Goal: Information Seeking & Learning: Learn about a topic

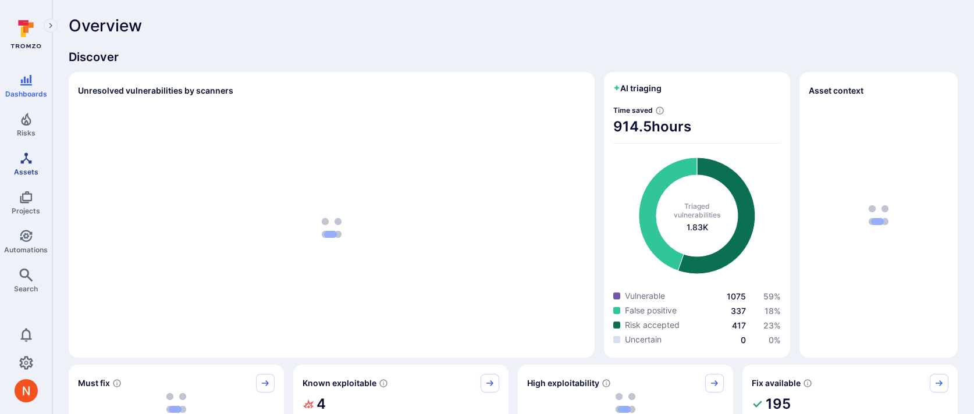
click at [25, 156] on icon "Assets" at bounding box center [25, 157] width 11 height 11
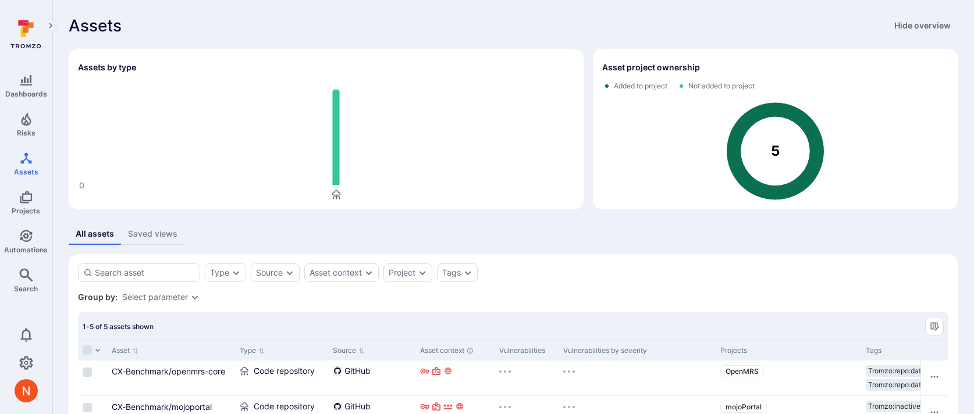
scroll to position [149, 0]
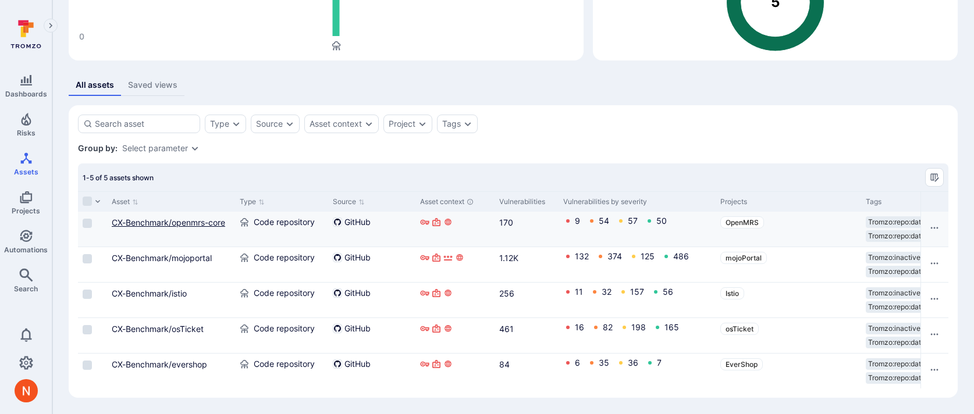
click at [204, 225] on link "CX-Benchmark/openmrs-core" at bounding box center [168, 223] width 113 height 10
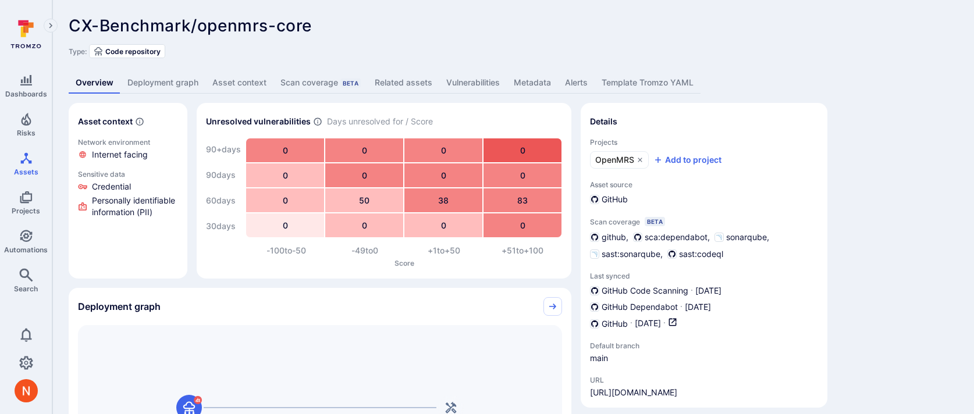
click at [486, 88] on link "Vulnerabilities" at bounding box center [472, 83] width 67 height 22
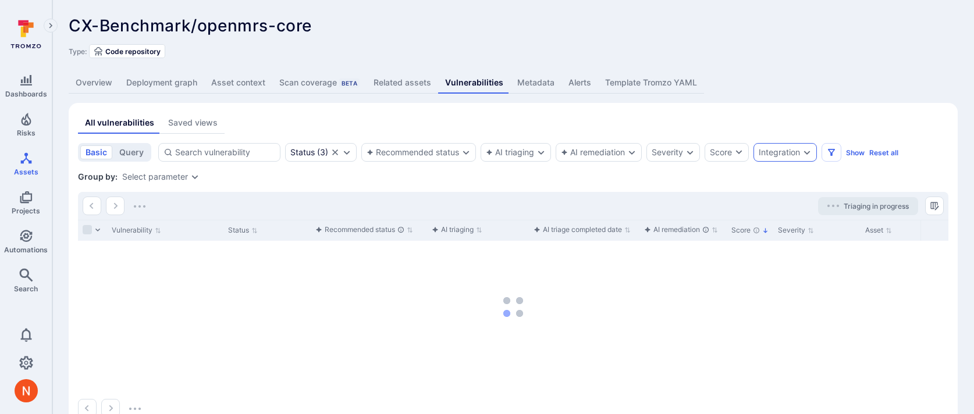
click at [792, 145] on div "Integration" at bounding box center [784, 152] width 63 height 19
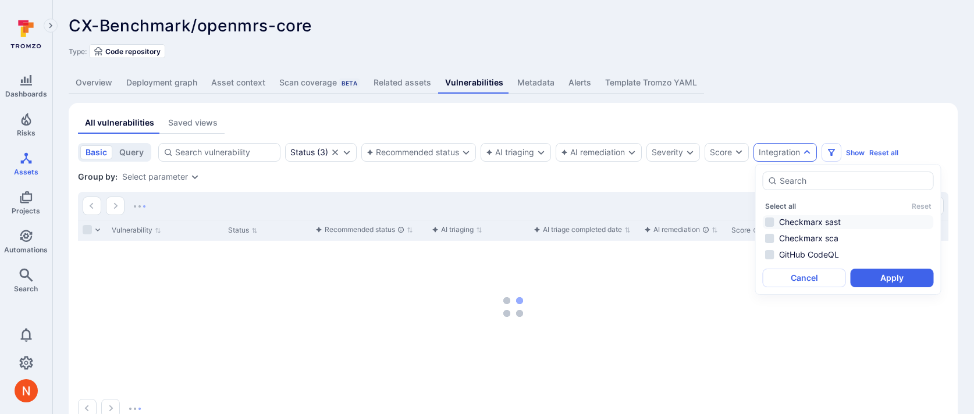
click at [804, 225] on li "Checkmarx sast" at bounding box center [848, 222] width 171 height 14
click at [879, 279] on button "Apply" at bounding box center [892, 278] width 83 height 19
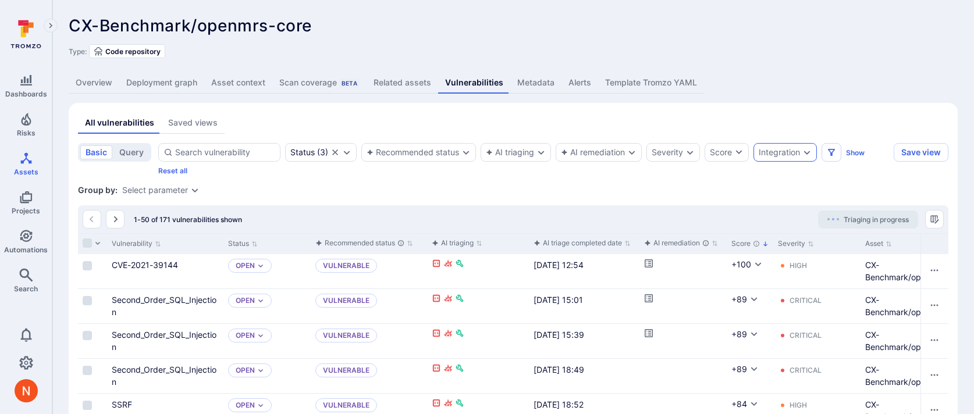
click at [786, 161] on div "Integration" at bounding box center [784, 152] width 63 height 19
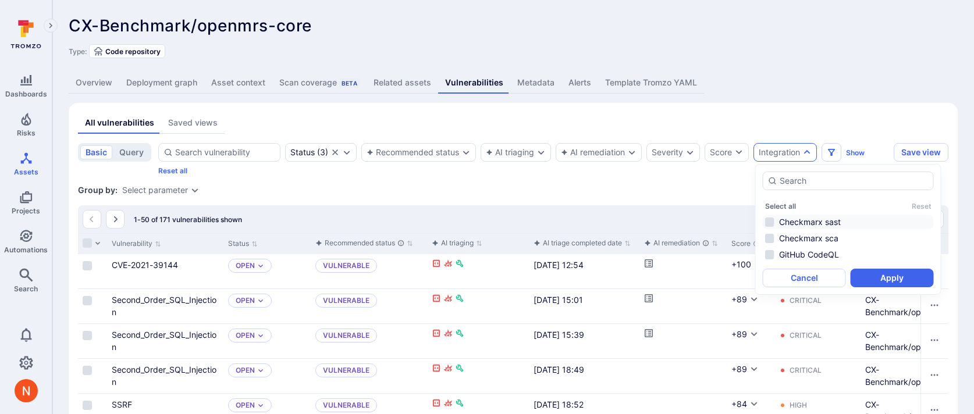
click at [789, 218] on li "Checkmarx sast" at bounding box center [848, 222] width 171 height 14
click at [880, 278] on button "Apply" at bounding box center [892, 278] width 83 height 19
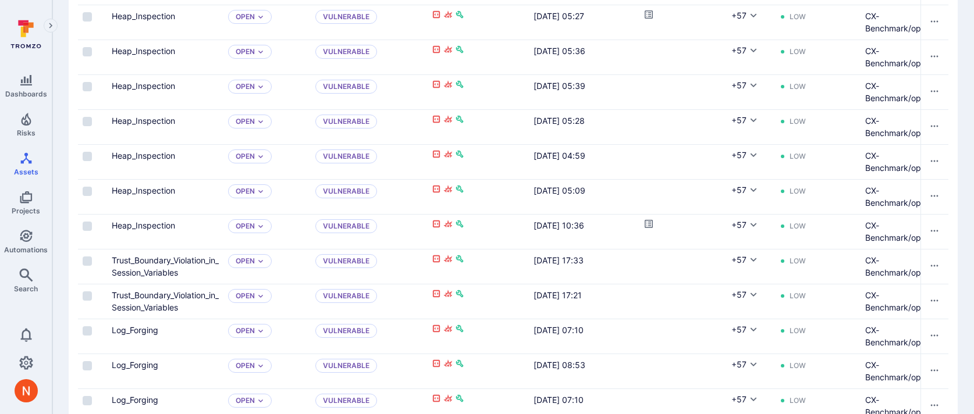
scroll to position [1219, 0]
